Goal: Check status

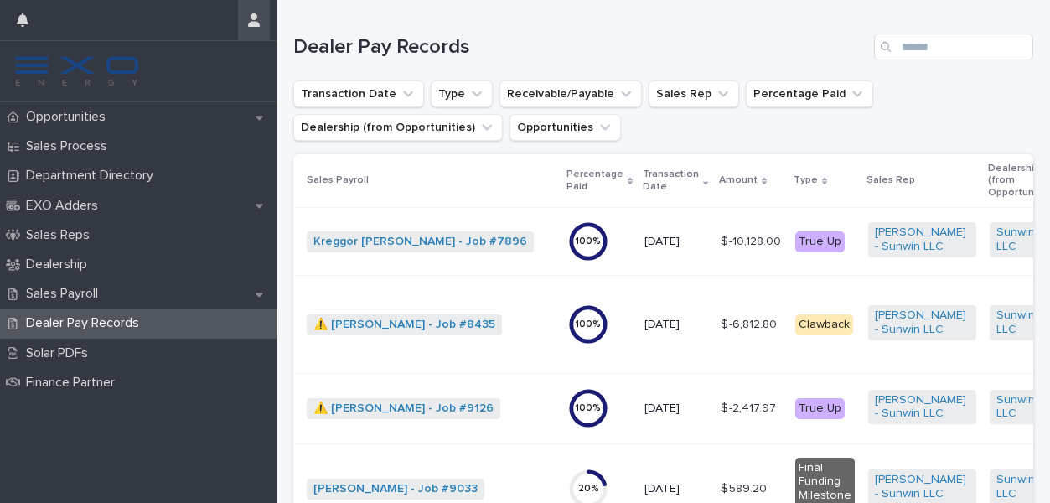
click at [255, 18] on icon "button" at bounding box center [254, 19] width 12 height 13
